Goal: Use online tool/utility: Utilize a website feature to perform a specific function

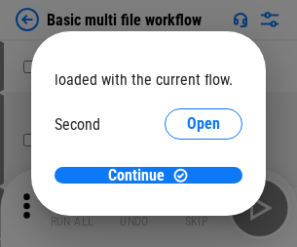
click at [187, 176] on span "Open" at bounding box center [203, 184] width 33 height 16
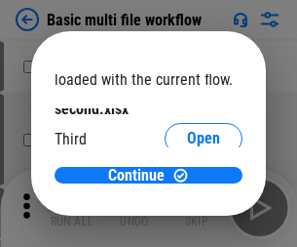
scroll to position [56, 0]
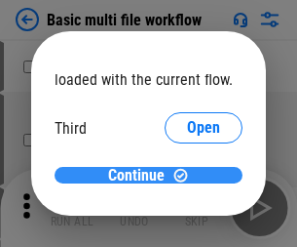
click at [141, 176] on span "Continue" at bounding box center [136, 176] width 57 height 16
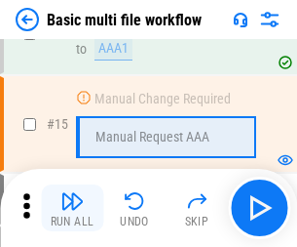
click at [72, 208] on img "button" at bounding box center [71, 200] width 23 height 23
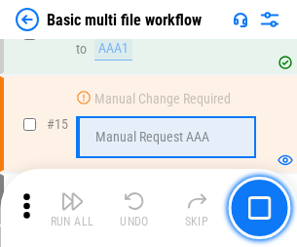
scroll to position [1298, 0]
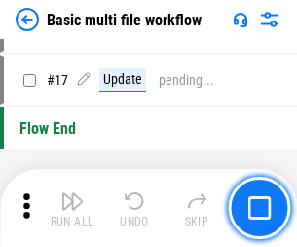
click at [72, 208] on img "button" at bounding box center [71, 200] width 23 height 23
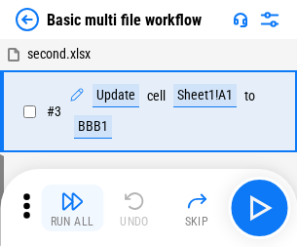
click at [72, 208] on img "button" at bounding box center [71, 200] width 23 height 23
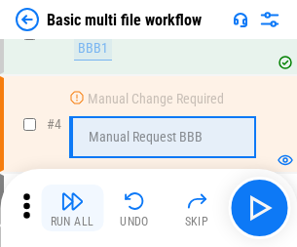
click at [72, 208] on img "button" at bounding box center [71, 200] width 23 height 23
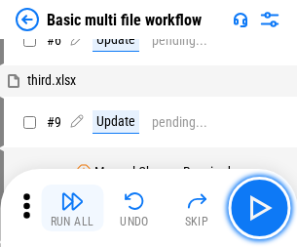
click at [72, 208] on img "button" at bounding box center [71, 200] width 23 height 23
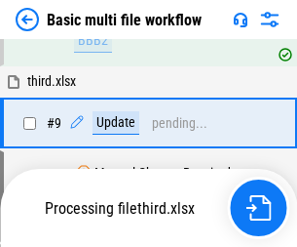
scroll to position [914, 0]
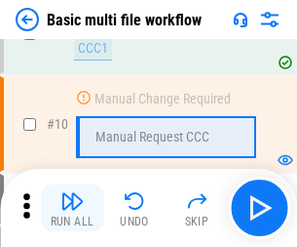
click at [72, 208] on img "button" at bounding box center [71, 200] width 23 height 23
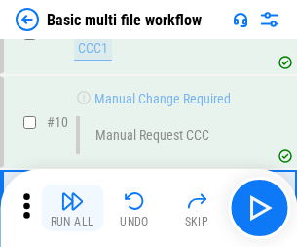
click at [72, 208] on img "button" at bounding box center [71, 200] width 23 height 23
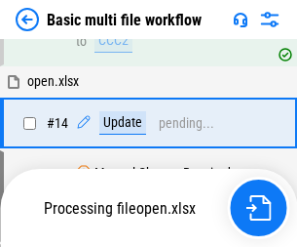
scroll to position [1020, 0]
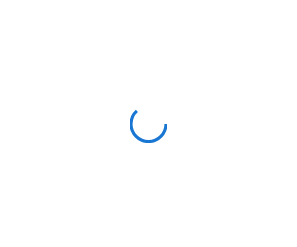
scroll to position [7, 0]
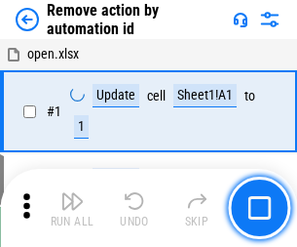
scroll to position [72, 0]
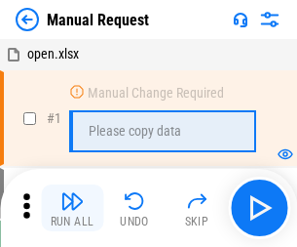
click at [72, 208] on img "button" at bounding box center [71, 200] width 23 height 23
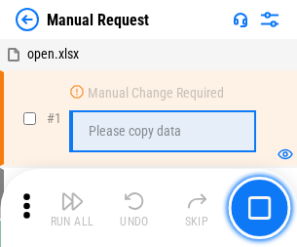
scroll to position [66, 0]
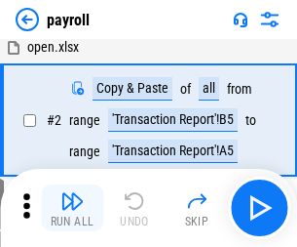
click at [72, 208] on img "button" at bounding box center [71, 200] width 23 height 23
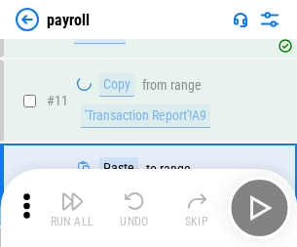
scroll to position [141, 0]
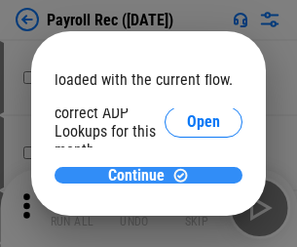
click at [141, 175] on span "Continue" at bounding box center [136, 176] width 57 height 16
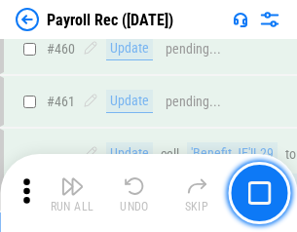
scroll to position [10394, 0]
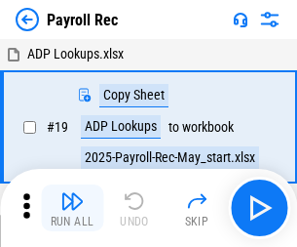
click at [72, 208] on img "button" at bounding box center [71, 200] width 23 height 23
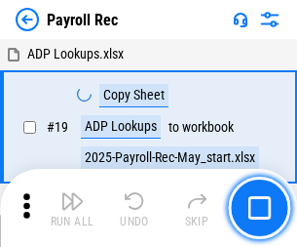
scroll to position [119, 0]
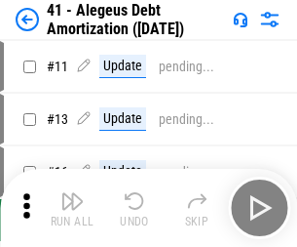
click at [72, 208] on img "button" at bounding box center [71, 200] width 23 height 23
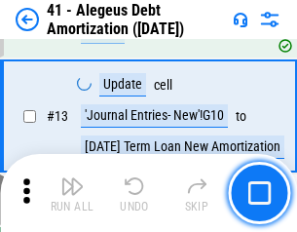
scroll to position [241, 0]
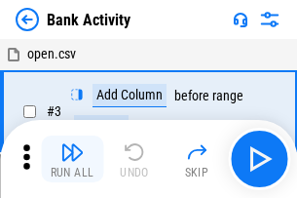
click at [72, 159] on img "button" at bounding box center [71, 151] width 23 height 23
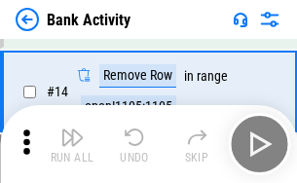
scroll to position [439, 0]
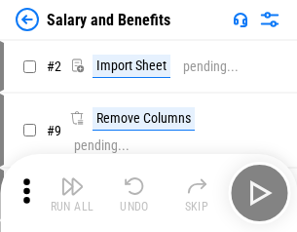
click at [72, 193] on img "button" at bounding box center [71, 186] width 23 height 23
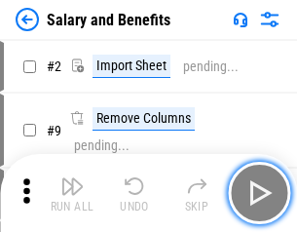
scroll to position [26, 0]
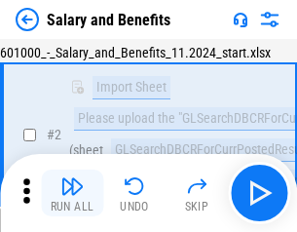
click at [72, 193] on img "button" at bounding box center [71, 186] width 23 height 23
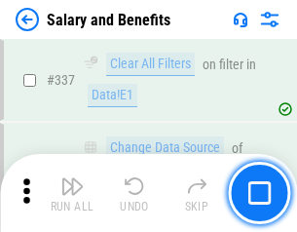
scroll to position [9132, 0]
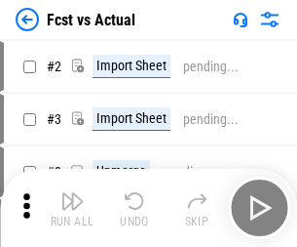
click at [72, 193] on img "button" at bounding box center [71, 200] width 23 height 23
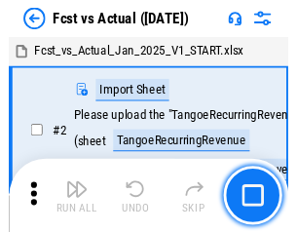
scroll to position [25, 0]
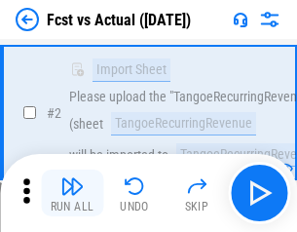
click at [72, 193] on img "button" at bounding box center [71, 186] width 23 height 23
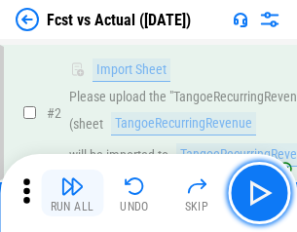
scroll to position [182, 0]
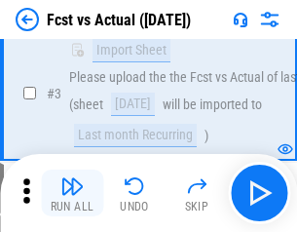
click at [72, 193] on img "button" at bounding box center [71, 186] width 23 height 23
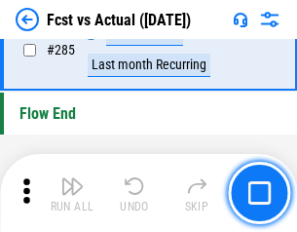
scroll to position [9231, 0]
